Goal: Task Accomplishment & Management: Complete application form

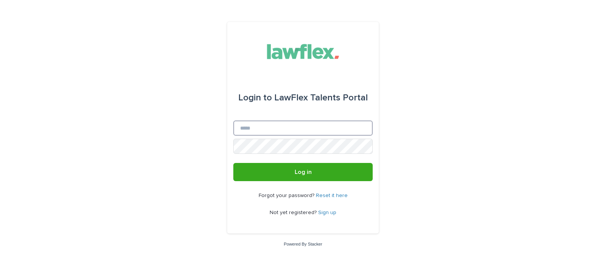
click at [252, 127] on input "Email" at bounding box center [302, 128] width 139 height 15
type input "**********"
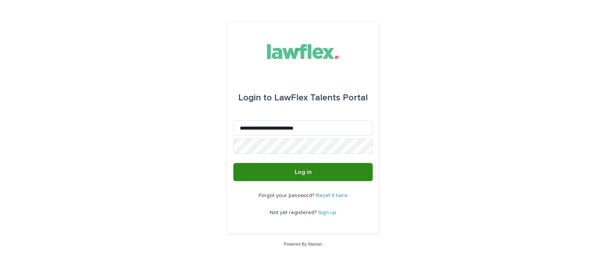
click at [304, 171] on span "Log in" at bounding box center [303, 172] width 17 height 6
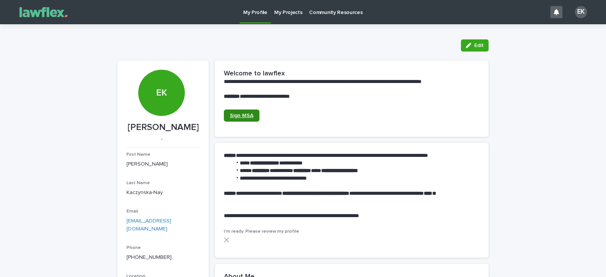
click at [244, 113] on span "Sign MSA" at bounding box center [241, 115] width 23 height 5
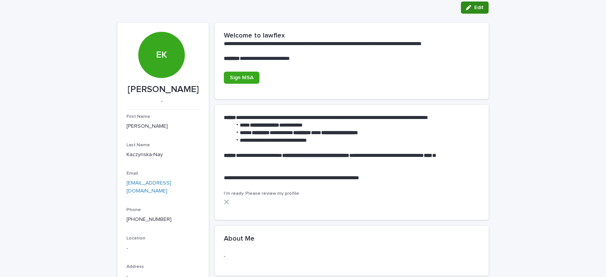
click at [476, 7] on span "Edit" at bounding box center [479, 7] width 9 height 5
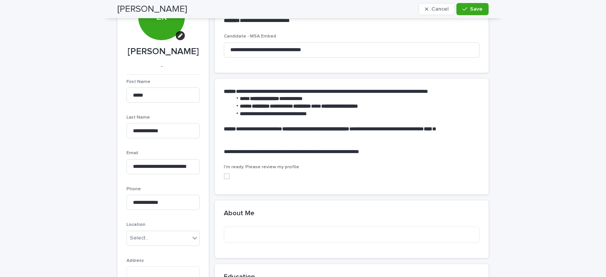
scroll to position [114, 0]
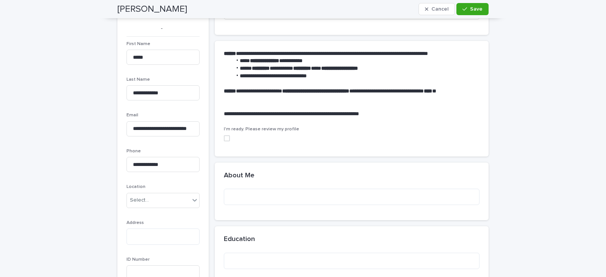
click at [224, 139] on span at bounding box center [227, 138] width 6 height 6
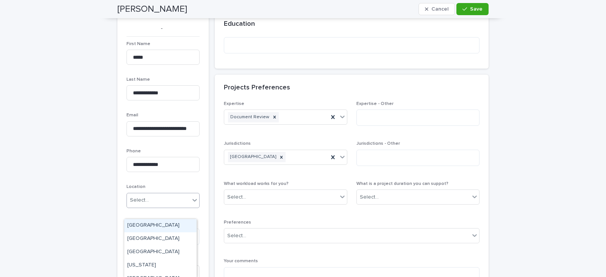
click at [193, 204] on icon at bounding box center [195, 200] width 8 height 8
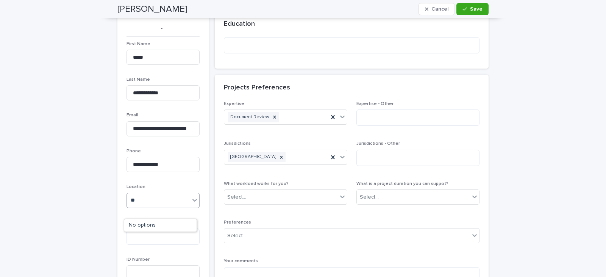
type input "*"
type input "***"
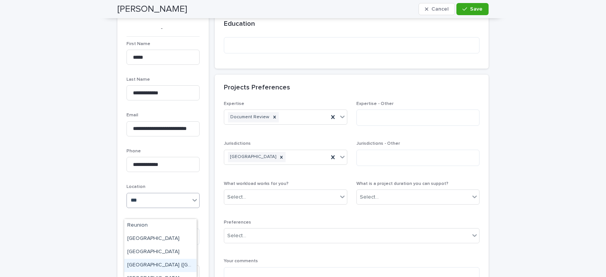
click at [152, 266] on div "[GEOGRAPHIC_DATA] ([GEOGRAPHIC_DATA] & wales)" at bounding box center [160, 265] width 72 height 13
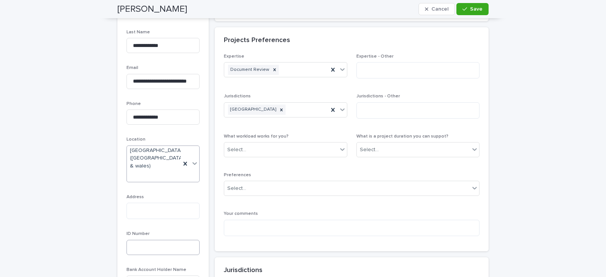
scroll to position [190, 0]
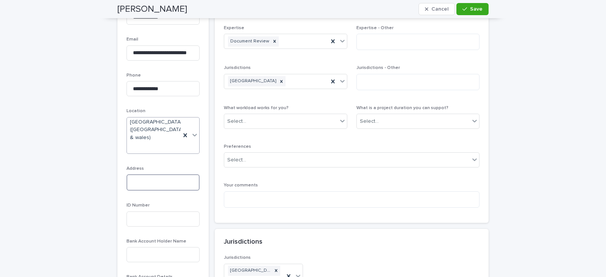
click at [143, 188] on textarea at bounding box center [163, 182] width 73 height 16
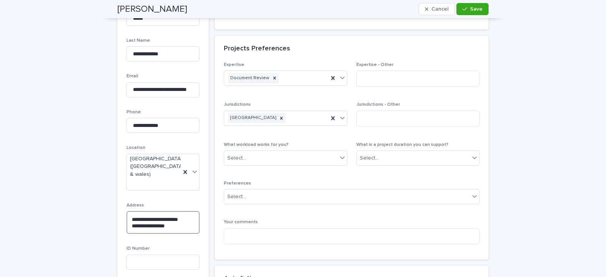
scroll to position [191, 0]
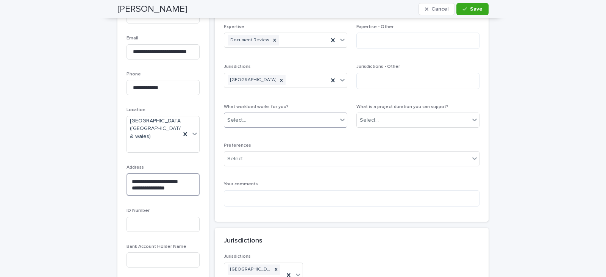
type textarea "**********"
click at [340, 117] on icon at bounding box center [343, 120] width 8 height 8
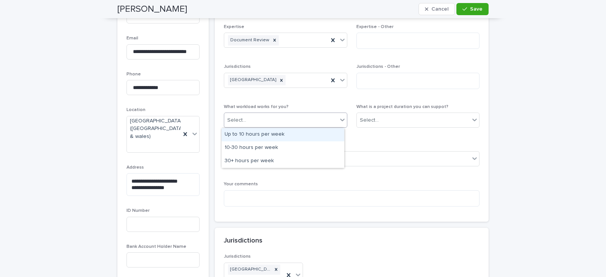
click at [321, 97] on div "Expertise Document Review Expertise - Other Jurisdictions United Kingdom Jurisd…" at bounding box center [352, 118] width 256 height 188
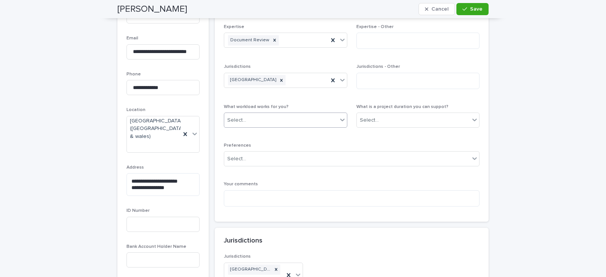
click at [340, 119] on icon at bounding box center [342, 120] width 5 height 3
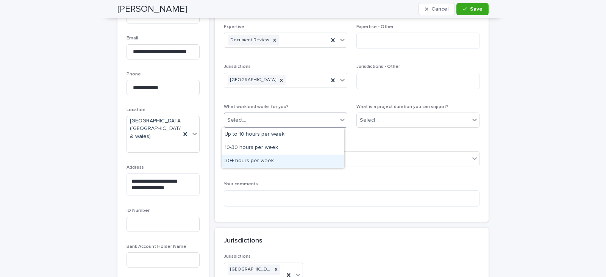
click at [266, 164] on div "30+ hours per week" at bounding box center [283, 161] width 123 height 13
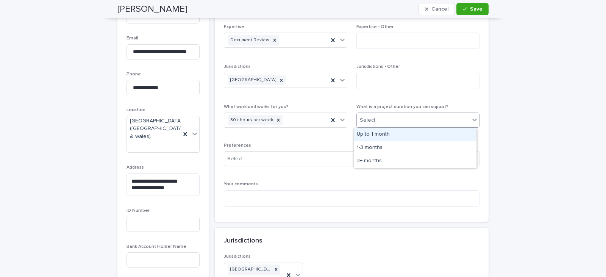
click at [426, 121] on div "Select..." at bounding box center [413, 120] width 113 height 13
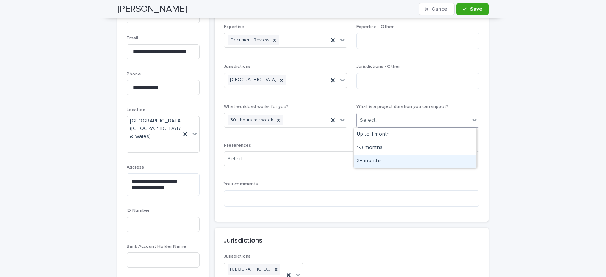
click at [378, 163] on div "3+ months" at bounding box center [415, 161] width 123 height 13
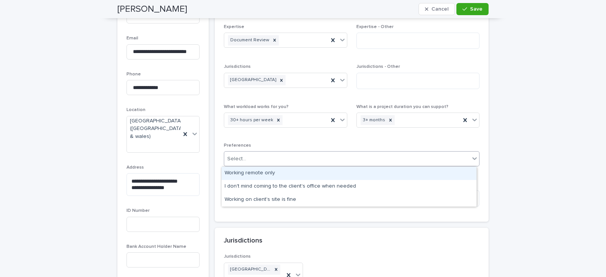
click at [290, 160] on div "Select..." at bounding box center [347, 159] width 246 height 13
click at [276, 171] on div "Working remote only" at bounding box center [349, 173] width 255 height 13
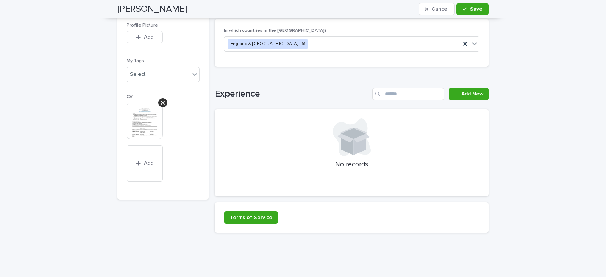
scroll to position [532, 0]
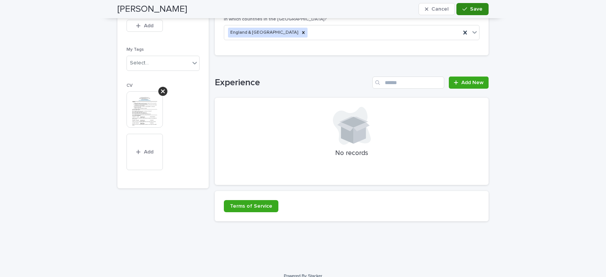
click at [476, 9] on span "Save" at bounding box center [476, 8] width 13 height 5
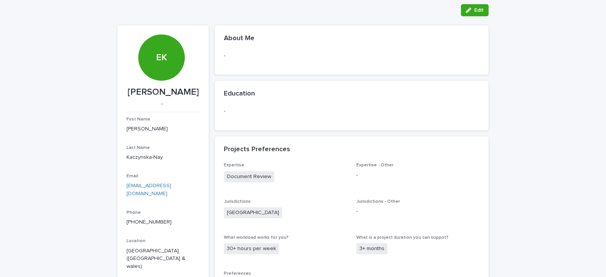
scroll to position [0, 0]
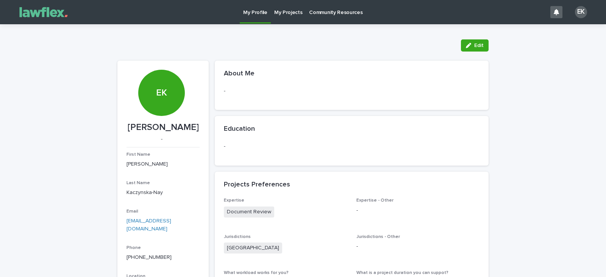
click at [307, 135] on div "Education" at bounding box center [352, 129] width 274 height 27
click at [476, 44] on span "Edit" at bounding box center [479, 45] width 9 height 5
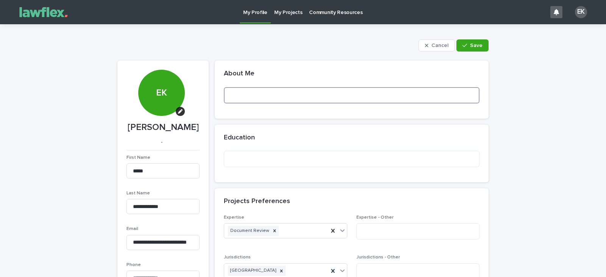
click at [243, 97] on textarea at bounding box center [352, 95] width 256 height 16
type textarea "*"
type textarea "**********"
click at [236, 160] on textarea at bounding box center [352, 159] width 256 height 16
type textarea "*"
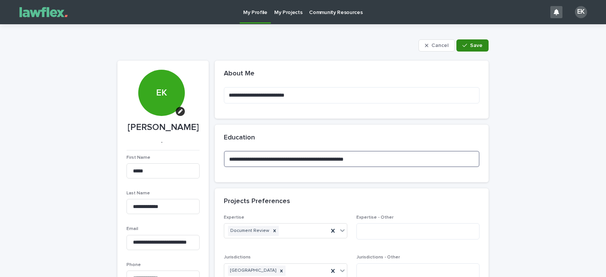
type textarea "**********"
click at [466, 46] on div "button" at bounding box center [467, 45] width 8 height 5
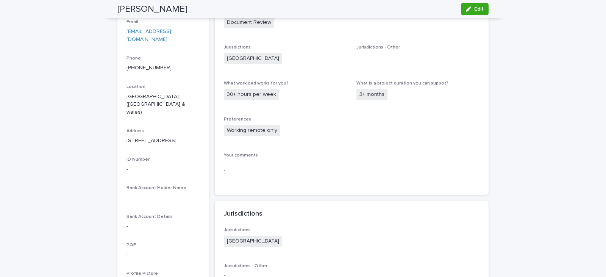
scroll to position [227, 0]
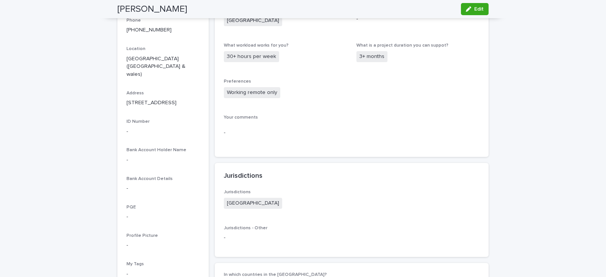
click at [144, 67] on p "[GEOGRAPHIC_DATA] ([GEOGRAPHIC_DATA] & wales)" at bounding box center [163, 66] width 73 height 23
click at [133, 70] on p "[GEOGRAPHIC_DATA] ([GEOGRAPHIC_DATA] & wales)" at bounding box center [163, 66] width 73 height 23
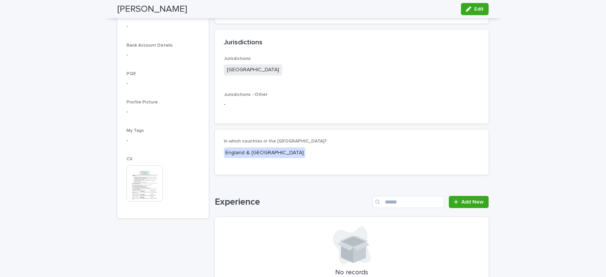
scroll to position [455, 0]
